Goal: Go to known website: Access a specific website the user already knows

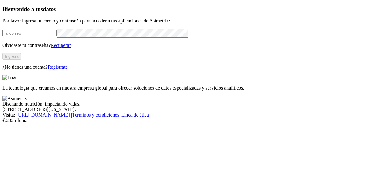
type input "[EMAIL_ADDRESS][PERSON_NAME][DOMAIN_NAME]"
click at [21, 59] on button "Ingresa" at bounding box center [11, 56] width 18 height 6
